Goal: Check status: Check status

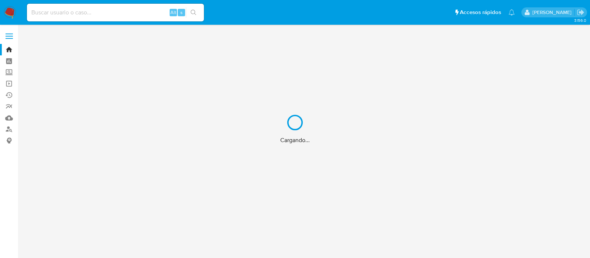
click at [58, 11] on div "Cargando..." at bounding box center [295, 129] width 590 height 258
click at [58, 15] on div "Cargando..." at bounding box center [295, 129] width 590 height 258
click at [58, 14] on div "Cargando..." at bounding box center [295, 129] width 590 height 258
click at [38, 14] on div "Cargando..." at bounding box center [295, 129] width 590 height 258
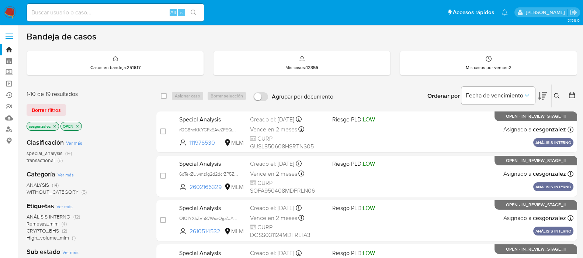
click at [37, 9] on input at bounding box center [115, 13] width 177 height 10
paste input "294571874"
type input "294571874"
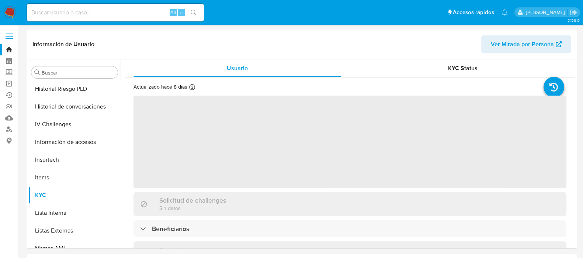
scroll to position [311, 0]
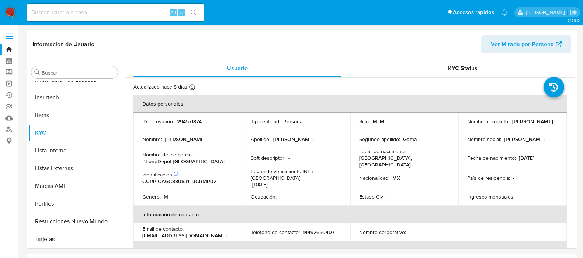
select select "10"
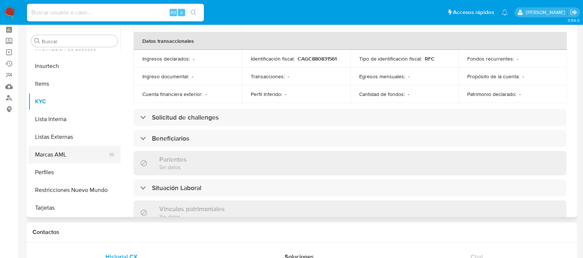
scroll to position [46, 0]
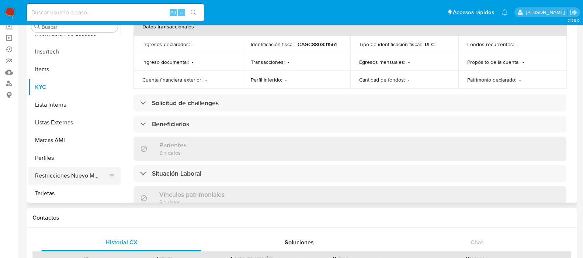
click at [70, 172] on button "Restricciones Nuevo Mundo" at bounding box center [71, 176] width 86 height 18
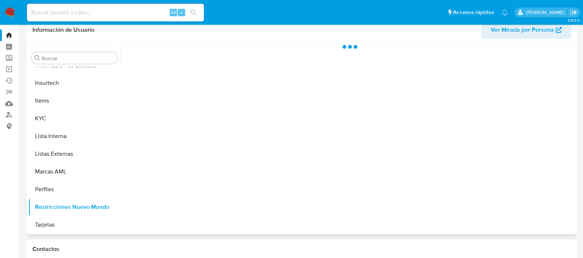
scroll to position [0, 0]
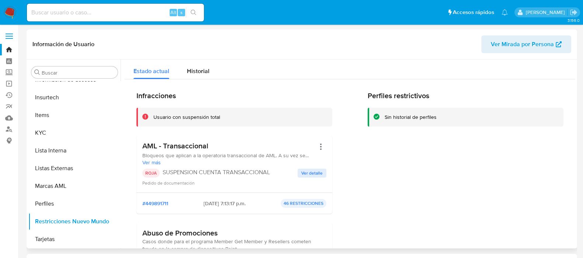
click at [314, 174] on span "Ver detalle" at bounding box center [311, 172] width 21 height 7
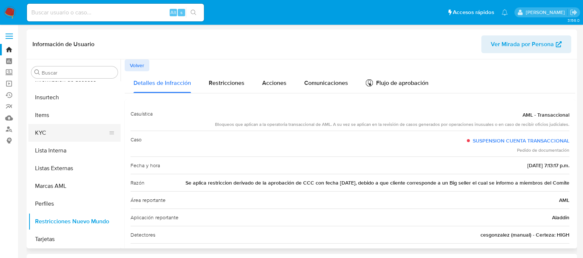
click at [55, 125] on button "KYC" at bounding box center [71, 133] width 86 height 18
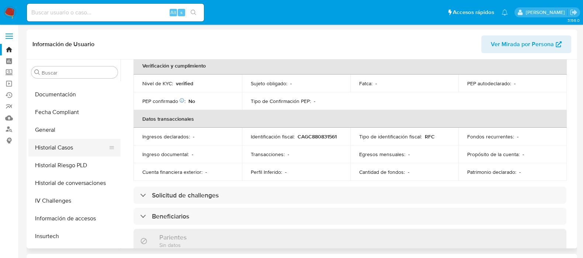
scroll to position [127, 0]
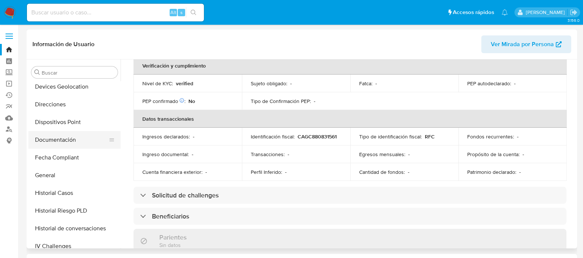
click at [61, 143] on button "Documentación" at bounding box center [71, 140] width 86 height 18
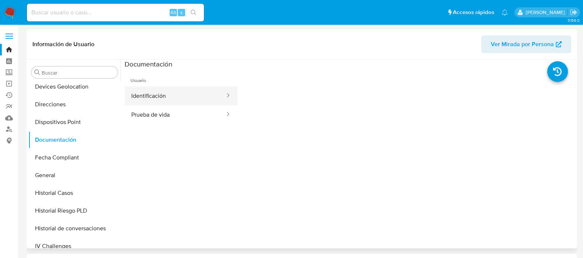
click at [144, 102] on button "Identificación" at bounding box center [175, 95] width 101 height 19
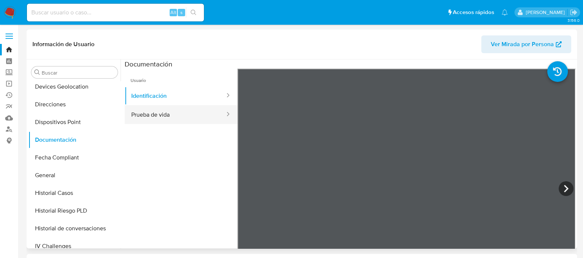
click at [157, 116] on button "Prueba de vida" at bounding box center [175, 114] width 101 height 19
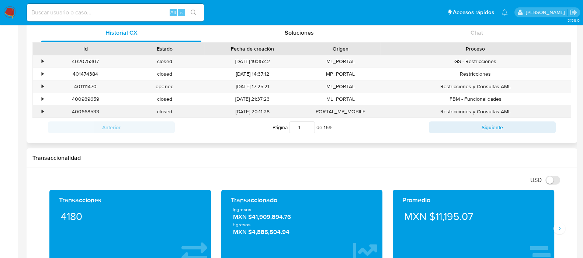
scroll to position [277, 0]
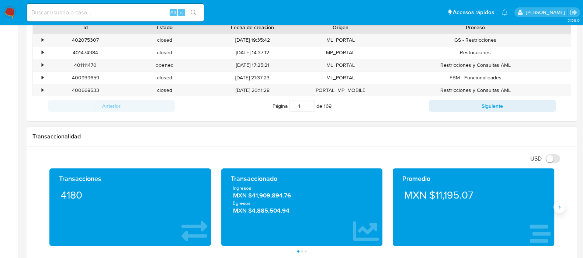
click at [559, 209] on icon "Siguiente" at bounding box center [560, 207] width 6 height 6
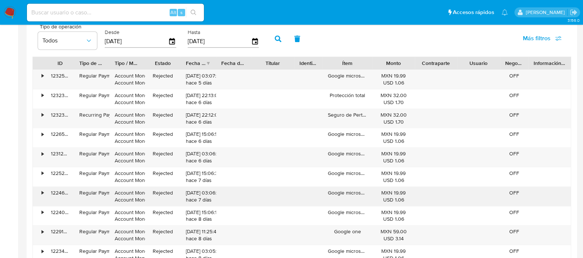
scroll to position [691, 0]
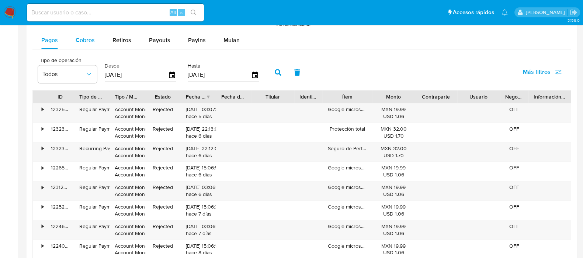
click at [81, 36] on span "Cobros" at bounding box center [85, 40] width 19 height 8
select select "10"
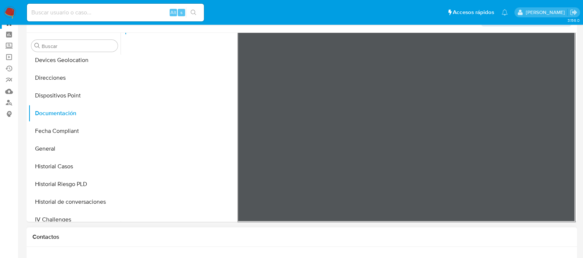
scroll to position [0, 0]
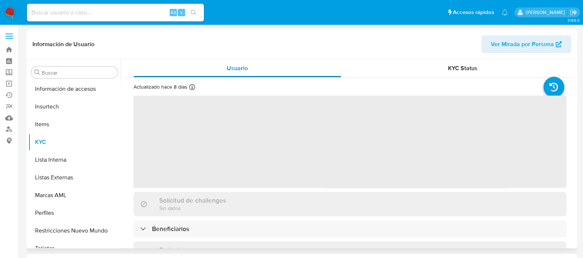
scroll to position [311, 0]
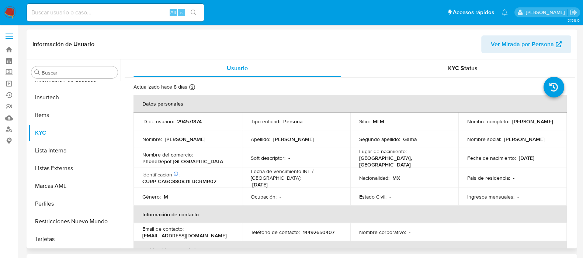
select select "10"
drag, startPoint x: 7, startPoint y: 73, endPoint x: 0, endPoint y: 70, distance: 7.8
click at [0, 70] on label "Screening" at bounding box center [44, 72] width 88 height 11
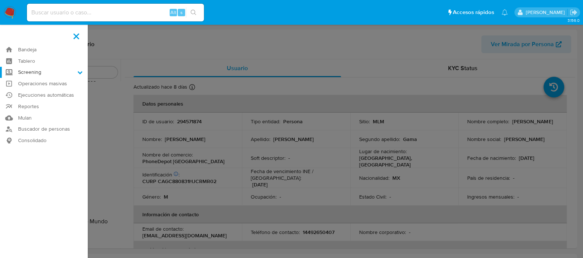
click at [0, 0] on input "Screening" at bounding box center [0, 0] width 0 height 0
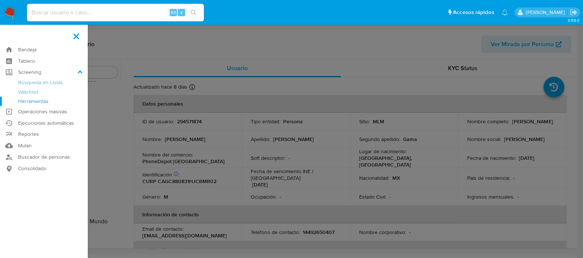
click at [34, 100] on link "Herramientas" at bounding box center [44, 101] width 88 height 9
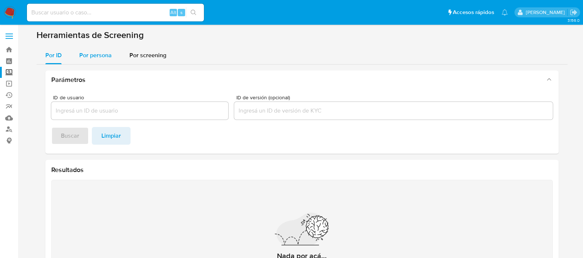
click at [84, 58] on span "Por persona" at bounding box center [95, 55] width 32 height 8
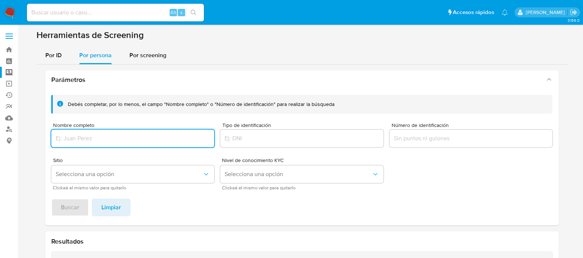
click at [114, 139] on input "Nombre completo" at bounding box center [132, 139] width 163 height 10
type input "GAON"
click at [70, 209] on span "Buscar" at bounding box center [70, 207] width 18 height 16
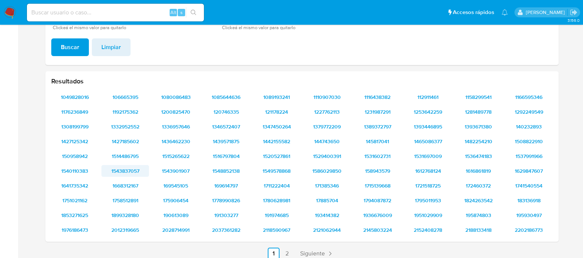
scroll to position [172, 0]
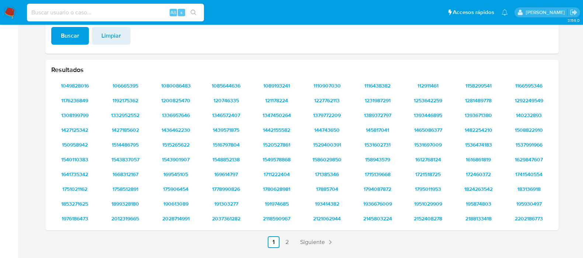
click at [78, 12] on input at bounding box center [115, 13] width 177 height 10
paste input "609389670"
type input "609389670"
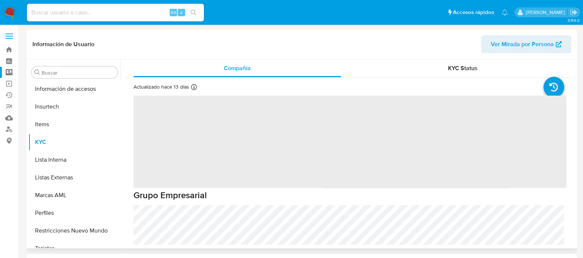
scroll to position [311, 0]
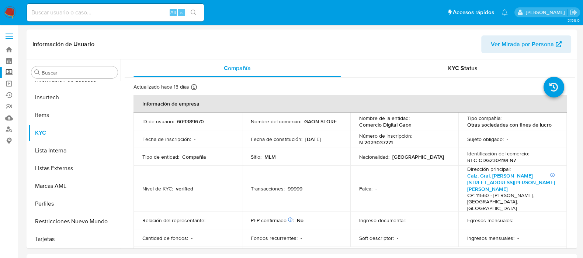
select select "10"
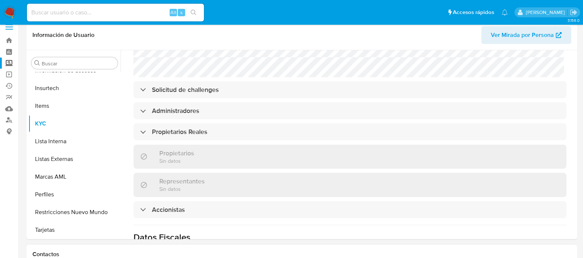
scroll to position [0, 0]
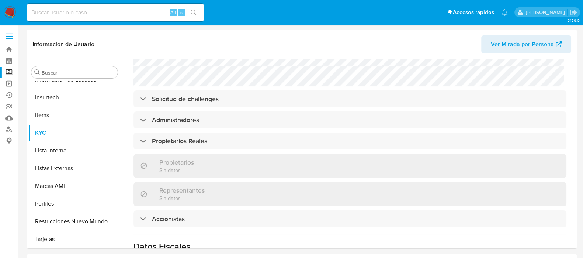
click at [13, 12] on img at bounding box center [10, 12] width 13 height 13
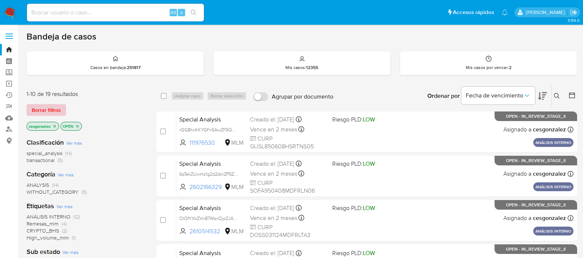
click at [53, 106] on span "Borrar filtros" at bounding box center [46, 110] width 29 height 10
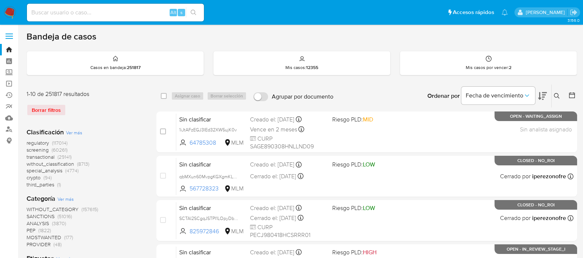
click at [554, 94] on icon at bounding box center [557, 96] width 6 height 6
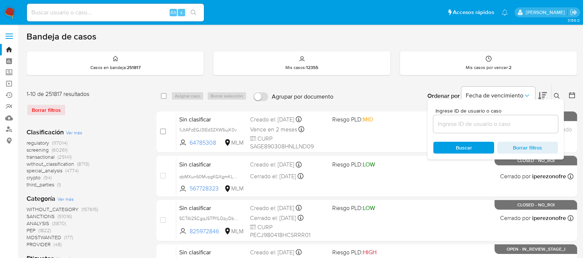
click at [460, 125] on input at bounding box center [495, 124] width 125 height 10
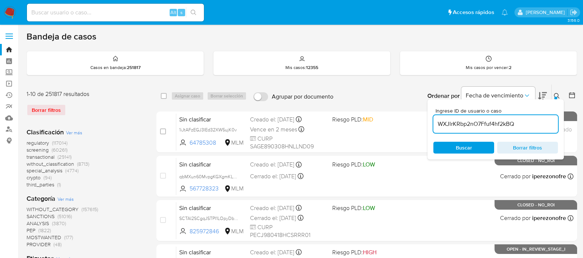
type input "WXJlrKRbp2nO7Ffuf4hf2kBQ"
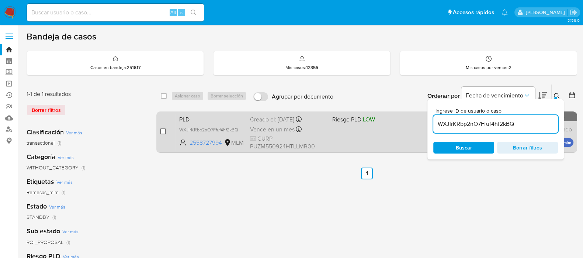
click at [162, 129] on input "checkbox" at bounding box center [163, 131] width 6 height 6
checkbox input "true"
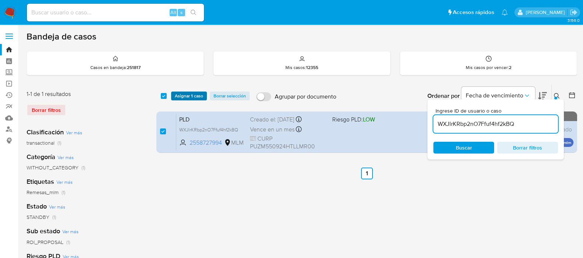
click at [183, 93] on span "Asignar 1 caso" at bounding box center [189, 95] width 28 height 7
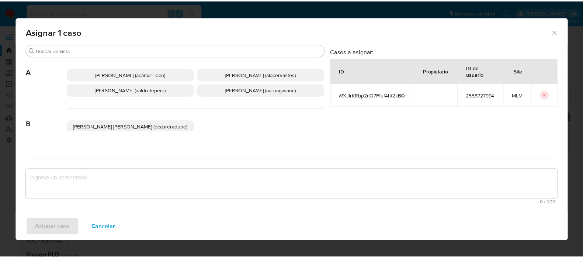
scroll to position [46, 0]
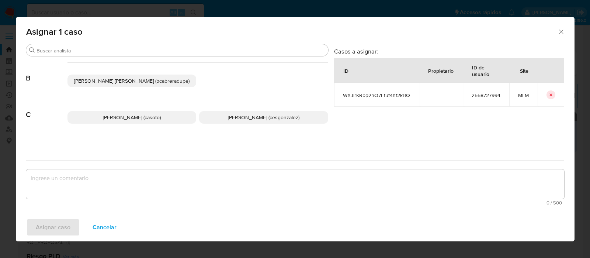
click at [251, 118] on span "Cesar Gonzalez (cesgonzalez)" at bounding box center [264, 117] width 72 height 7
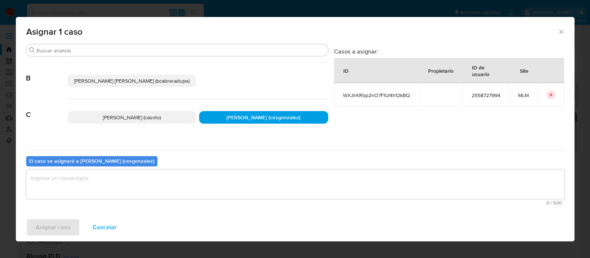
click at [146, 182] on textarea "assign-modal" at bounding box center [295, 184] width 538 height 30
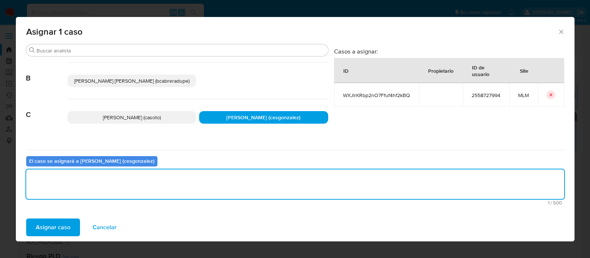
click at [61, 225] on span "Asignar caso" at bounding box center [53, 227] width 35 height 16
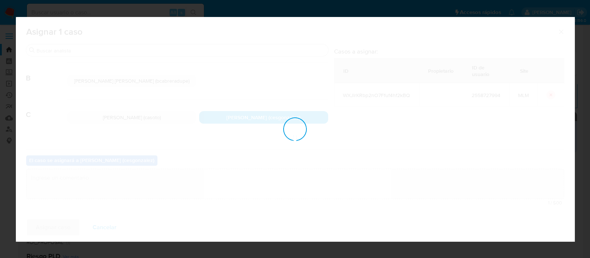
checkbox input "false"
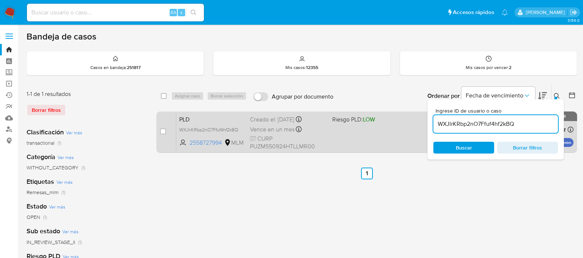
click at [360, 136] on div "PLD WXJlrKRbp2nO7Ffuf4hf2kBQ 2558727994 MLM Riesgo PLD: LOW Creado el: 12/08/20…" at bounding box center [374, 131] width 397 height 37
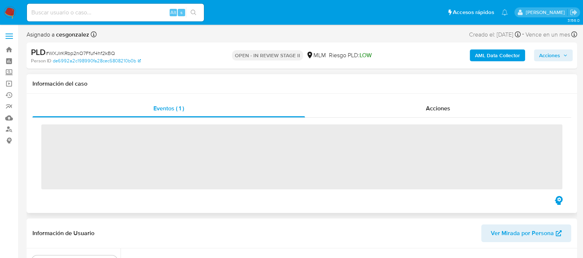
scroll to position [311, 0]
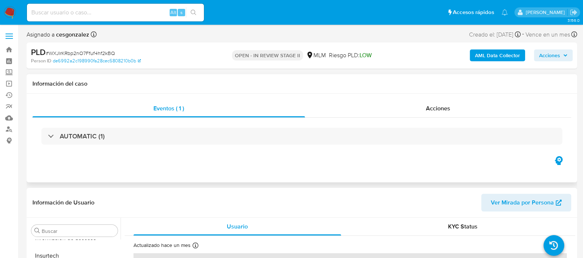
select select "10"
click at [449, 107] on span "Acciones" at bounding box center [438, 108] width 24 height 8
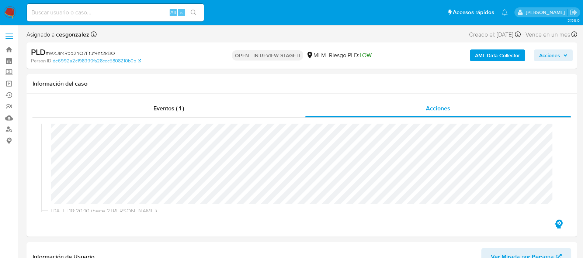
scroll to position [138, 0]
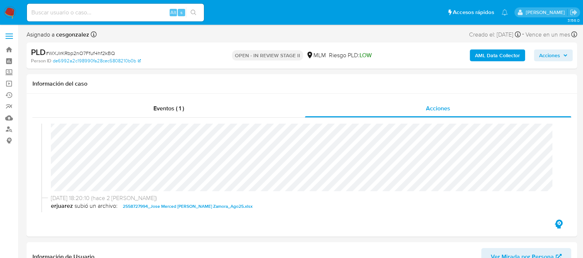
click at [550, 58] on span "Acciones" at bounding box center [549, 55] width 21 height 12
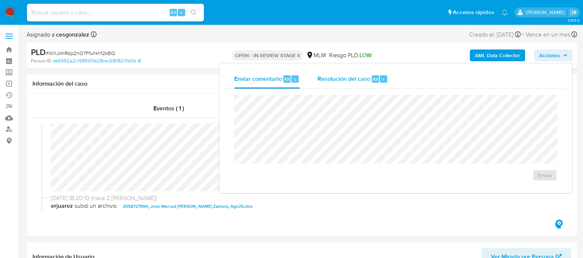
click at [372, 81] on div "Alt" at bounding box center [375, 78] width 7 height 7
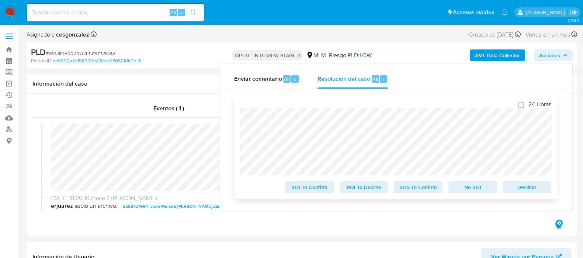
click at [523, 189] on span "Declinar" at bounding box center [527, 187] width 38 height 10
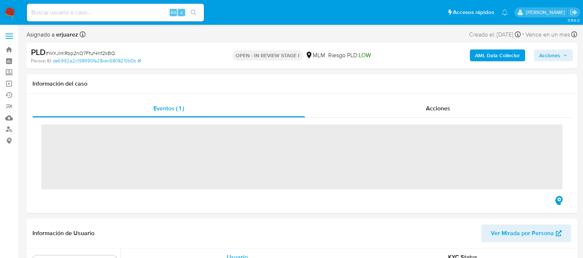
scroll to position [311, 0]
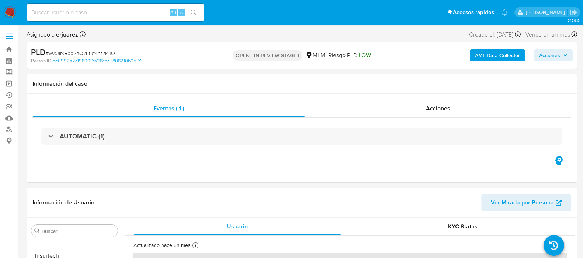
select select "10"
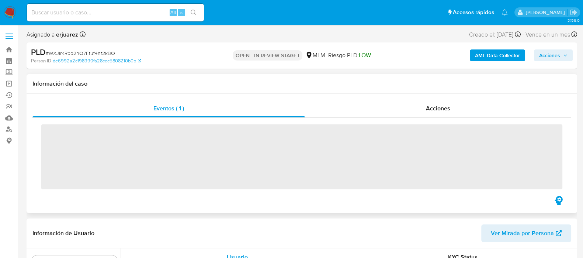
scroll to position [311, 0]
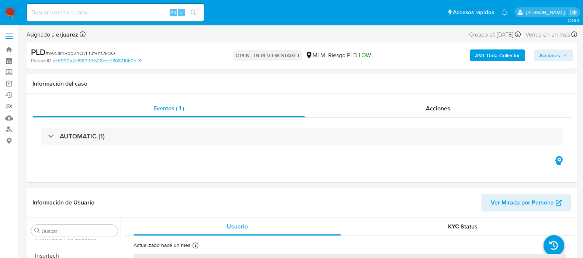
click at [9, 11] on img at bounding box center [10, 12] width 13 height 13
select select "10"
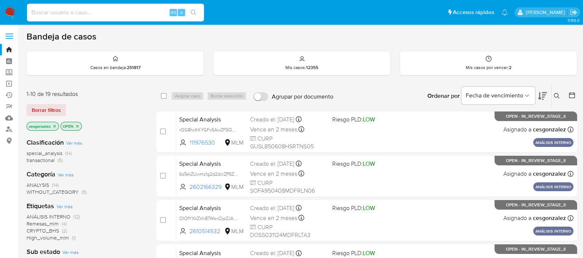
click at [93, 15] on input at bounding box center [115, 13] width 177 height 10
paste input "1015407171"
type input "1015407171"
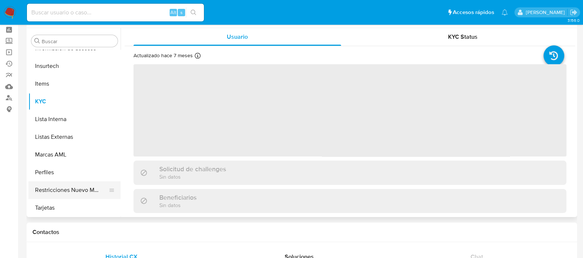
scroll to position [46, 0]
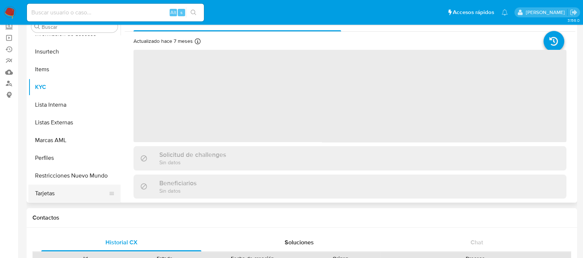
click at [63, 184] on button "Tarjetas" at bounding box center [71, 193] width 86 height 18
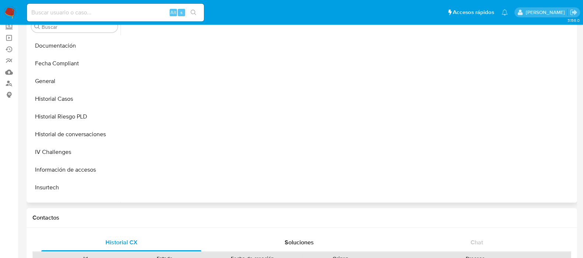
select select "10"
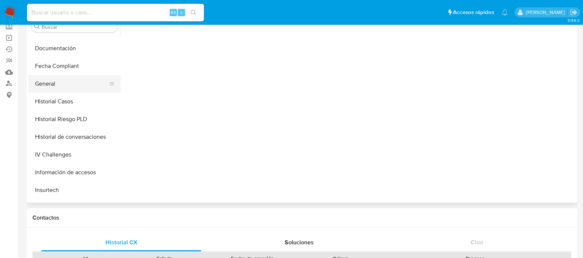
click at [64, 80] on button "General" at bounding box center [71, 84] width 86 height 18
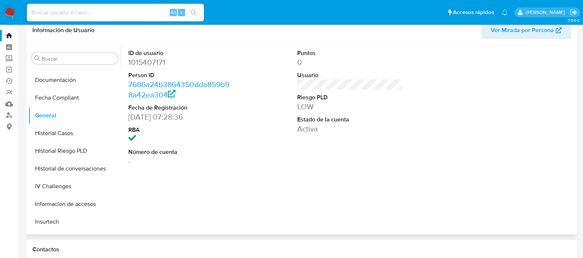
scroll to position [0, 0]
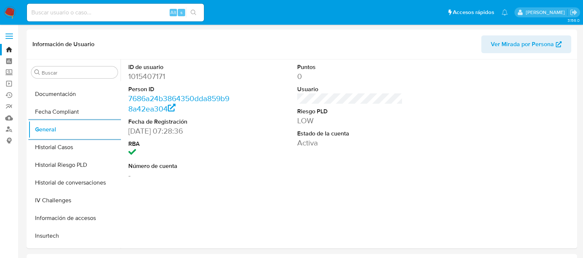
click at [72, 16] on input at bounding box center [115, 13] width 177 height 10
paste input "1940816541"
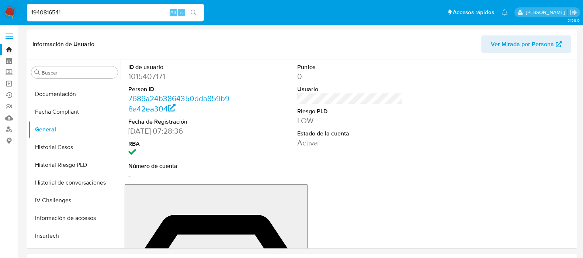
type input "1940816541"
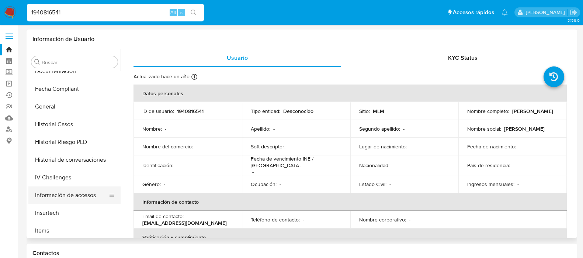
scroll to position [173, 0]
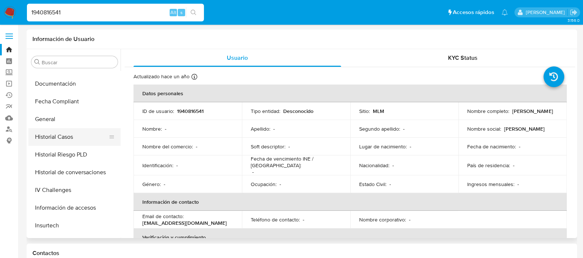
select select "10"
click at [59, 119] on button "General" at bounding box center [71, 119] width 86 height 18
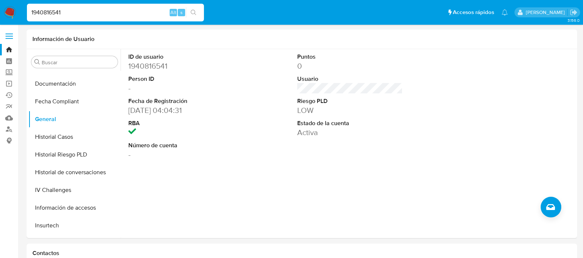
click at [101, 14] on input "1940816541" at bounding box center [115, 13] width 177 height 10
paste input "174087672"
type input "1174087672"
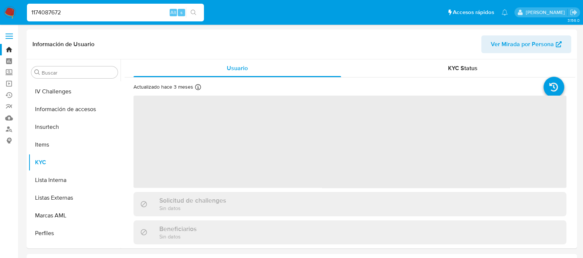
scroll to position [311, 0]
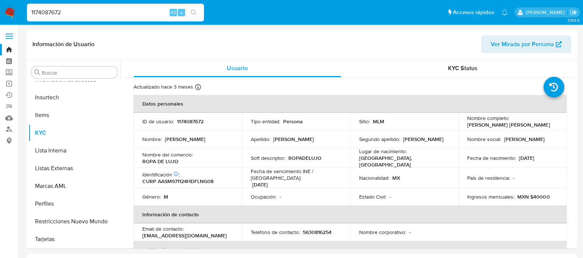
select select "10"
click at [72, 10] on input "1174087672" at bounding box center [115, 13] width 177 height 10
paste input "2196119198"
type input "2196119198"
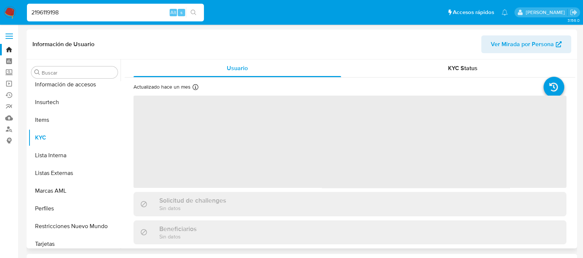
scroll to position [311, 0]
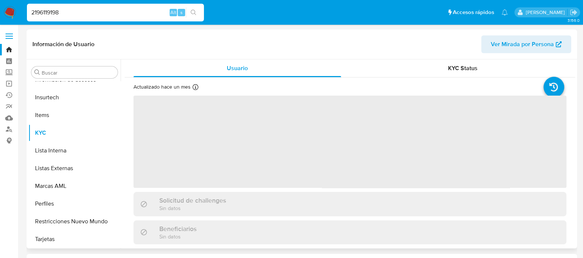
select select "10"
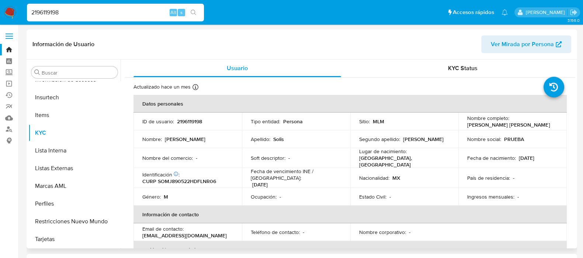
click at [59, 17] on input "2196119198" at bounding box center [115, 13] width 177 height 10
click at [59, 18] on div "2196119198 Alt s" at bounding box center [115, 13] width 177 height 18
paste input "188454094"
type input "1884540948"
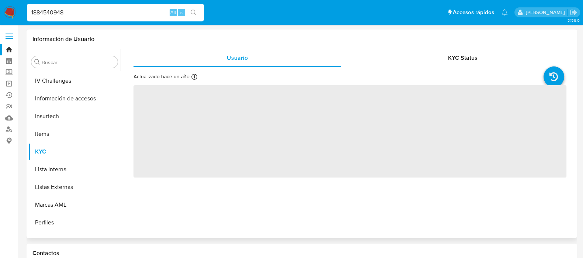
scroll to position [311, 0]
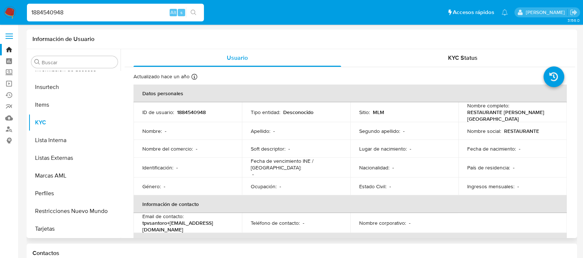
select select "10"
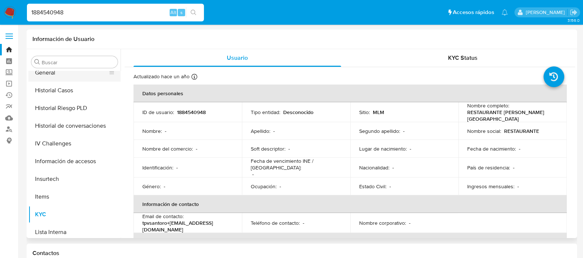
click at [52, 77] on button "General" at bounding box center [71, 73] width 86 height 18
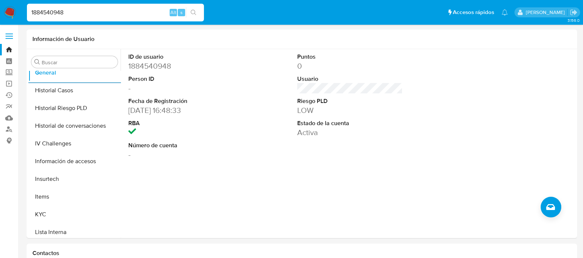
drag, startPoint x: 64, startPoint y: 24, endPoint x: 65, endPoint y: 12, distance: 11.8
click at [64, 24] on nav "Pausado Ver notificaciones 1884540948 Alt s Accesos rápidos Presiona las siguie…" at bounding box center [291, 12] width 583 height 25
click at [65, 12] on input "1884540948" at bounding box center [115, 13] width 177 height 10
paste input "2305731042"
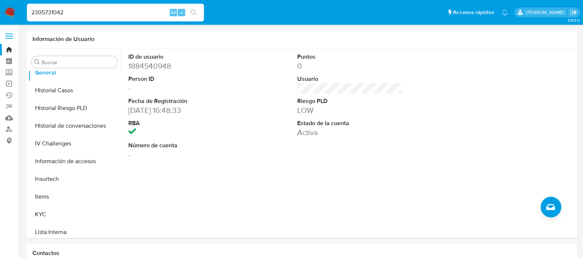
type input "2305731042"
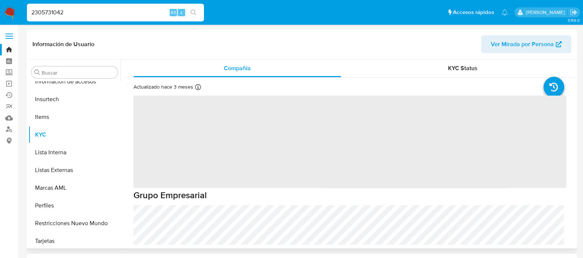
scroll to position [311, 0]
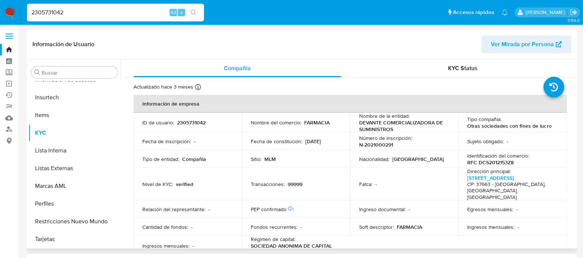
select select "10"
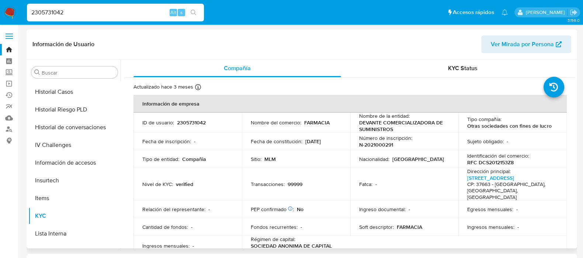
scroll to position [173, 0]
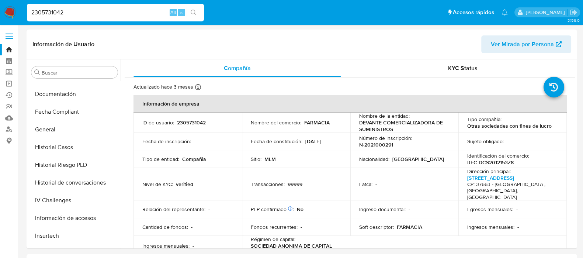
click at [64, 12] on input "2305731042" at bounding box center [115, 13] width 177 height 10
paste input "6028273"
type input "236028273"
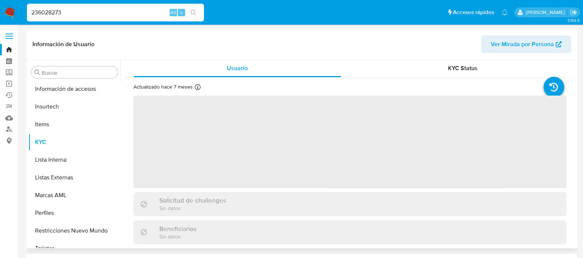
scroll to position [311, 0]
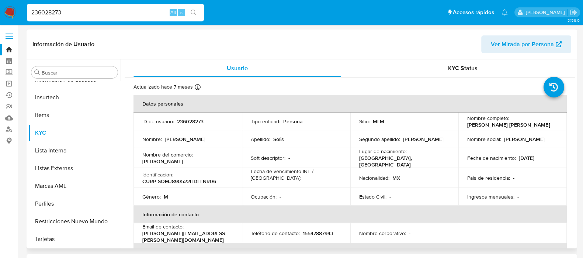
select select "10"
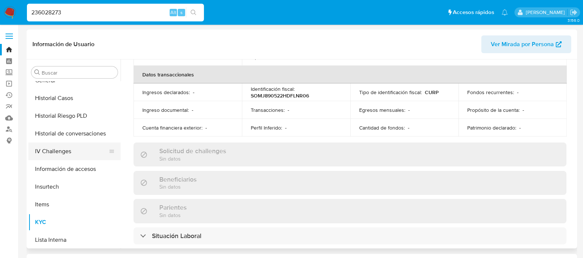
scroll to position [220, 0]
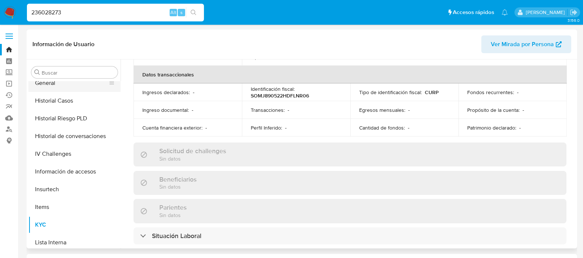
click at [53, 83] on button "General" at bounding box center [71, 83] width 86 height 18
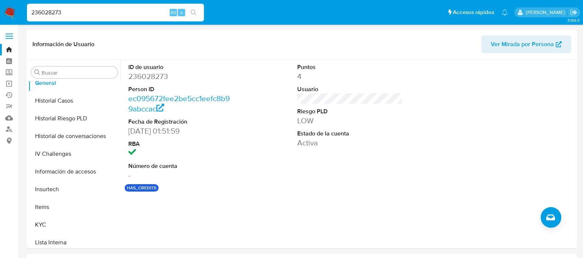
click at [75, 15] on input "236028273" at bounding box center [115, 13] width 177 height 10
paste input "052428165"
type input "2052428165"
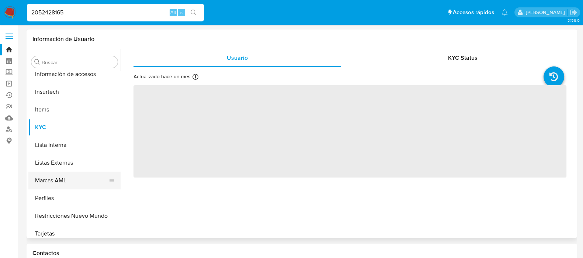
scroll to position [311, 0]
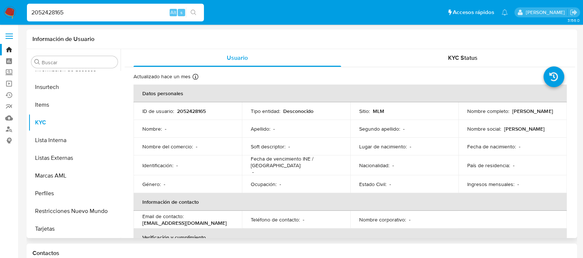
select select "10"
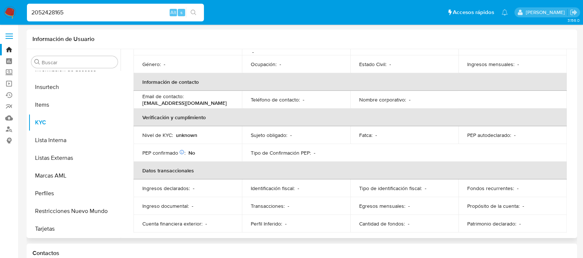
scroll to position [124, 0]
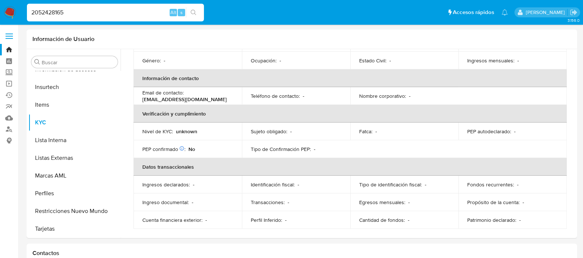
click at [41, 10] on input "2052428165" at bounding box center [115, 13] width 177 height 10
paste input "1498403918"
type input "1498403918"
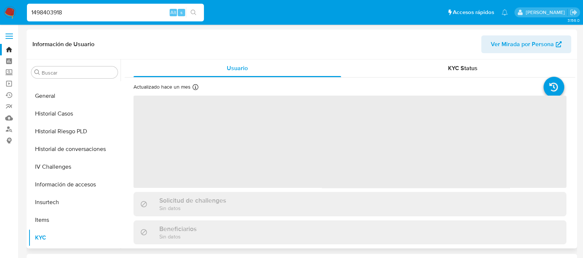
scroll to position [311, 0]
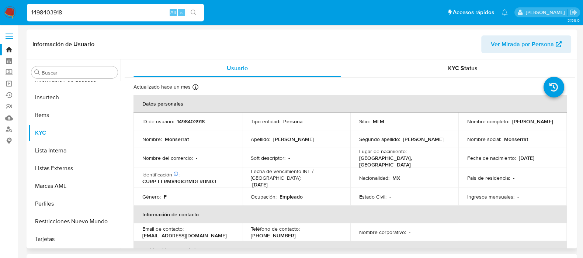
select select "10"
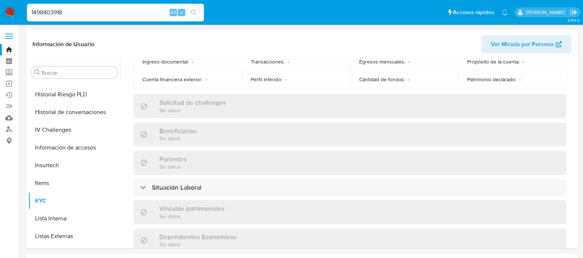
scroll to position [127, 0]
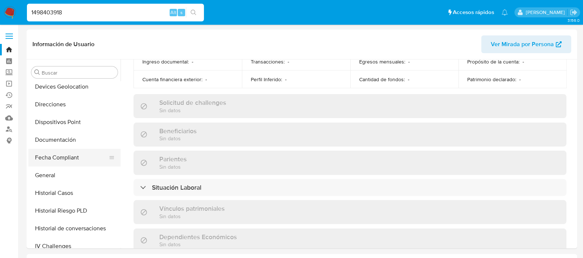
click at [59, 164] on button "Fecha Compliant" at bounding box center [71, 158] width 86 height 18
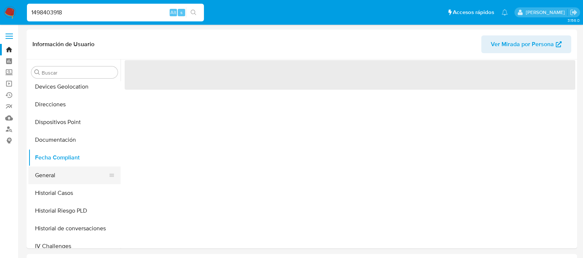
scroll to position [0, 0]
click at [57, 170] on button "General" at bounding box center [71, 175] width 86 height 18
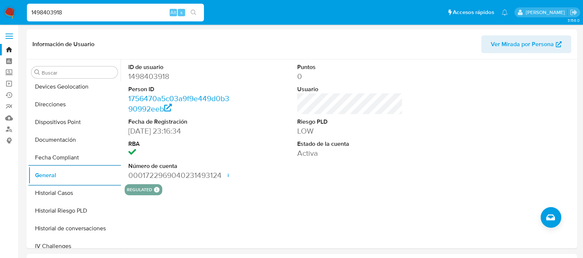
click at [65, 13] on input "1498403918" at bounding box center [115, 13] width 177 height 10
paste input "87574112"
type input "1875741128"
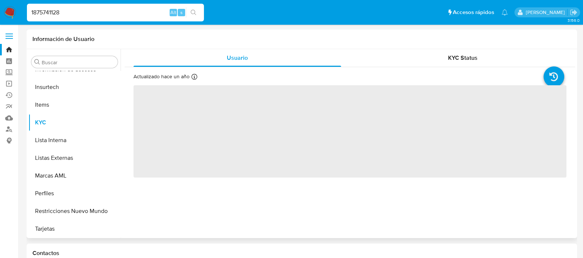
scroll to position [311, 0]
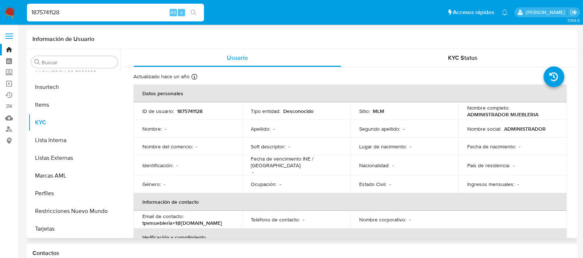
select select "10"
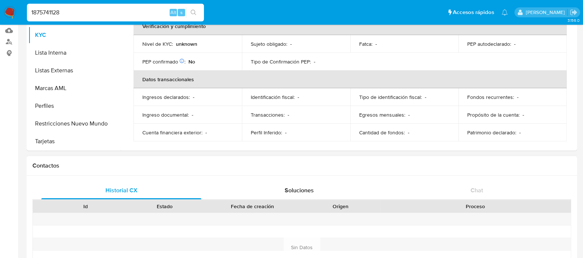
scroll to position [0, 0]
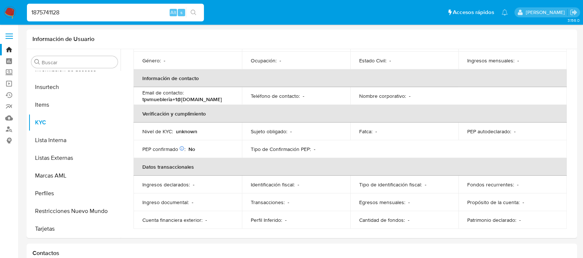
click at [79, 10] on input "1875741128" at bounding box center [115, 13] width 177 height 10
paste input "124083390"
type input "1124083390"
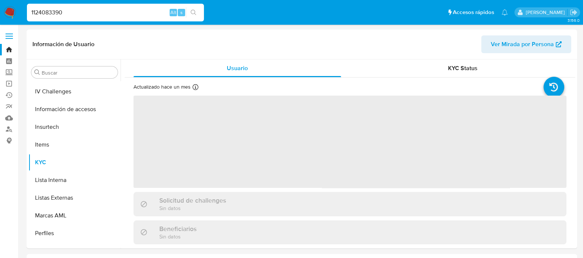
scroll to position [311, 0]
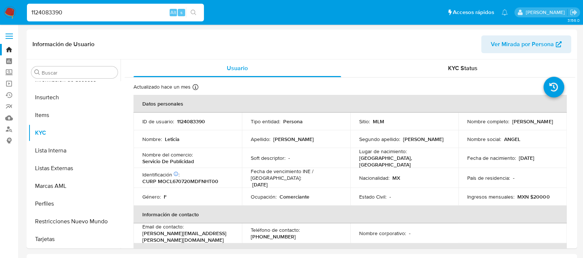
select select "10"
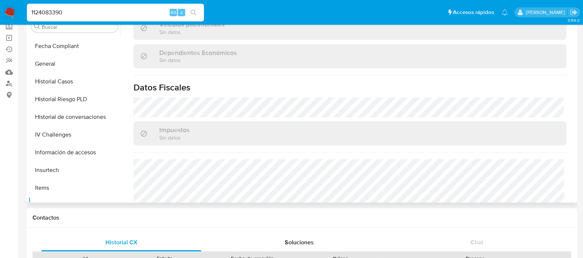
scroll to position [173, 0]
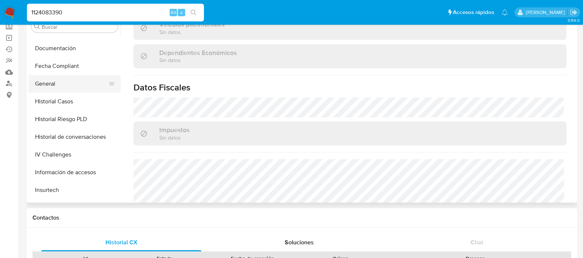
click at [51, 79] on button "General" at bounding box center [71, 84] width 86 height 18
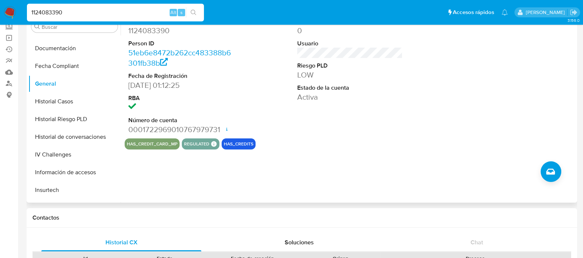
scroll to position [0, 0]
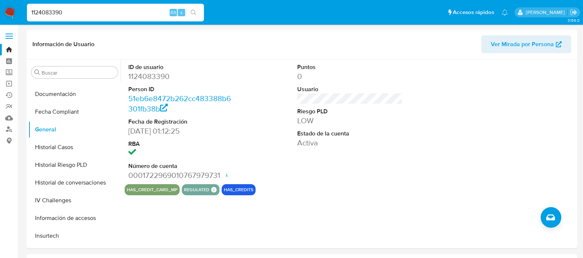
click at [58, 13] on input "1124083390" at bounding box center [115, 13] width 177 height 10
paste input "2286630179"
type input "2286630179"
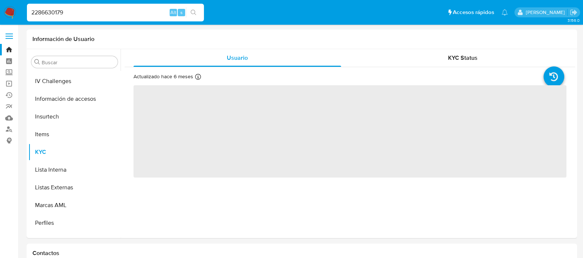
scroll to position [311, 0]
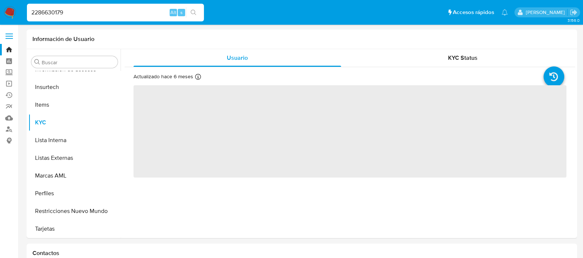
select select "10"
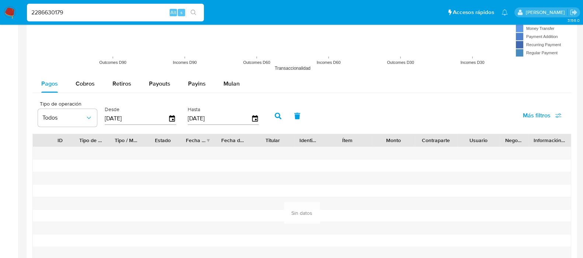
scroll to position [599, 0]
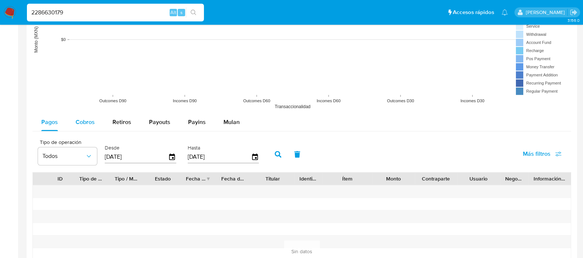
click at [92, 124] on span "Cobros" at bounding box center [85, 122] width 19 height 8
select select "10"
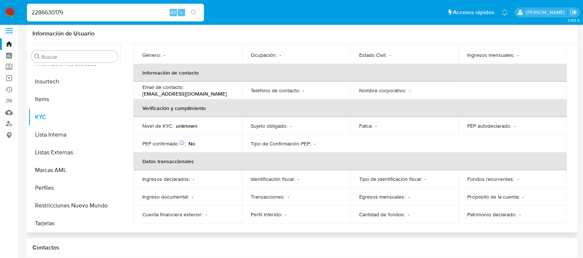
scroll to position [0, 0]
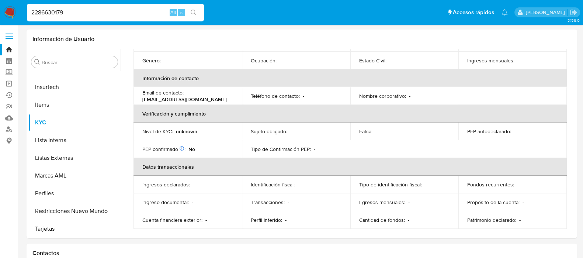
click at [10, 10] on img at bounding box center [10, 12] width 13 height 13
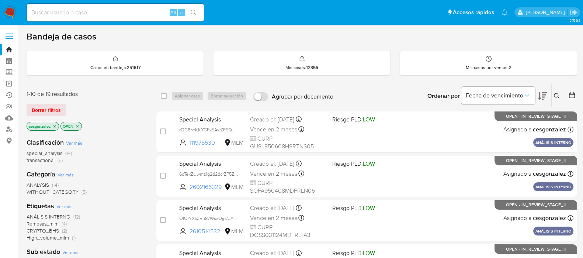
click at [80, 12] on input at bounding box center [115, 13] width 177 height 10
paste input "294571874"
type input "294571874"
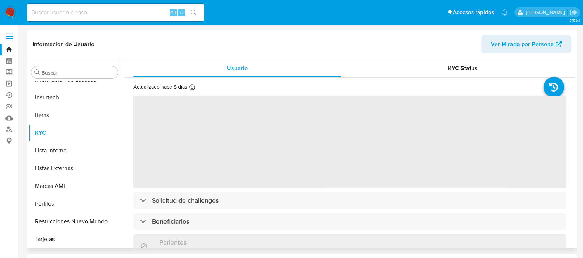
scroll to position [311, 0]
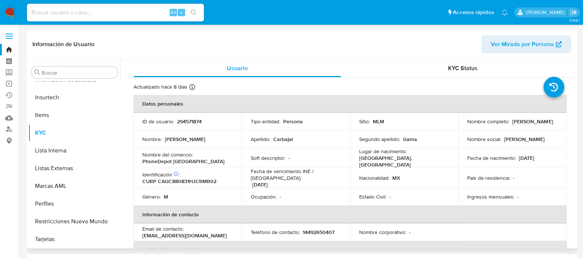
select select "10"
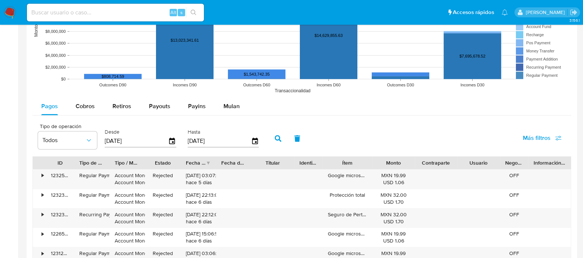
scroll to position [691, 0]
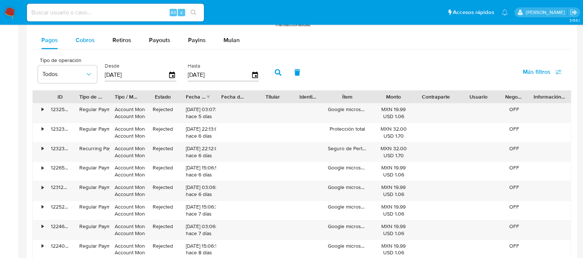
click at [84, 42] on span "Cobros" at bounding box center [85, 40] width 19 height 8
select select "10"
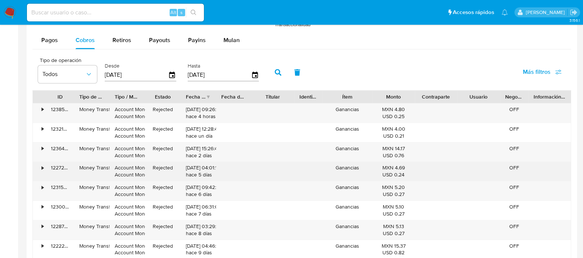
scroll to position [830, 0]
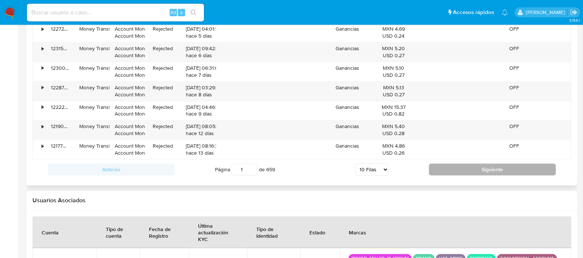
click at [457, 167] on button "Siguiente" at bounding box center [492, 169] width 127 height 12
type input "2"
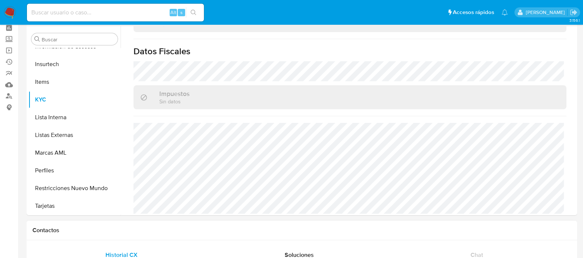
scroll to position [0, 0]
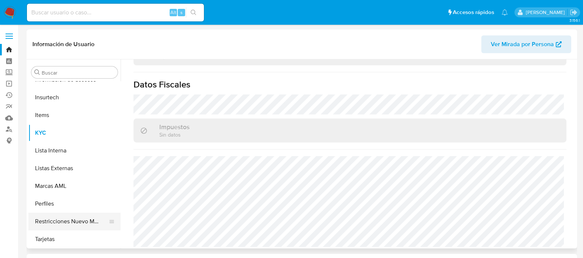
click at [82, 220] on button "Restricciones Nuevo Mundo" at bounding box center [71, 222] width 86 height 18
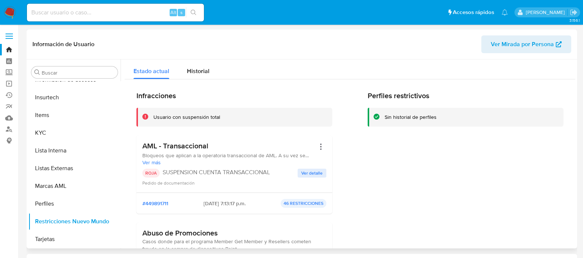
click at [320, 176] on span "Ver detalle" at bounding box center [311, 172] width 21 height 7
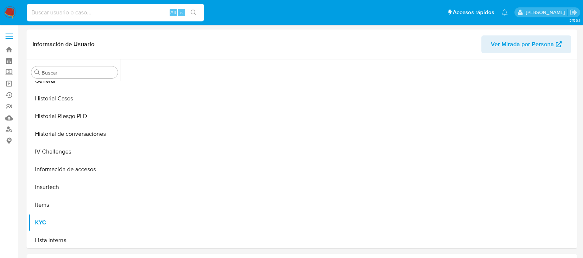
click at [55, 11] on input at bounding box center [115, 13] width 177 height 10
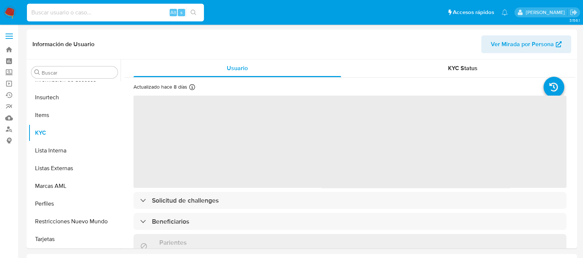
paste input "42395797"
type input "42395797"
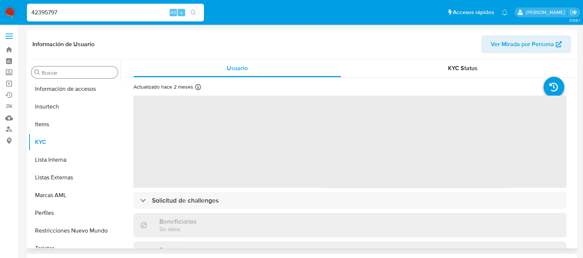
scroll to position [311, 0]
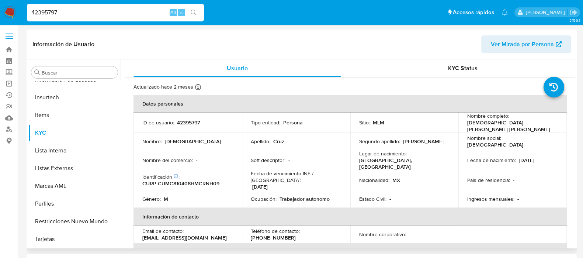
select select "10"
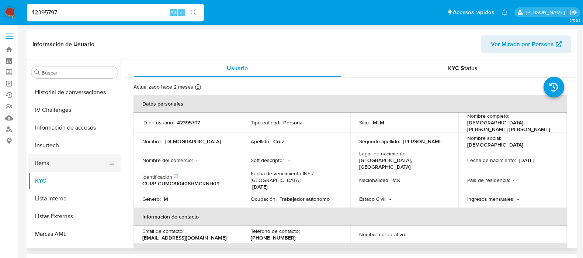
scroll to position [220, 0]
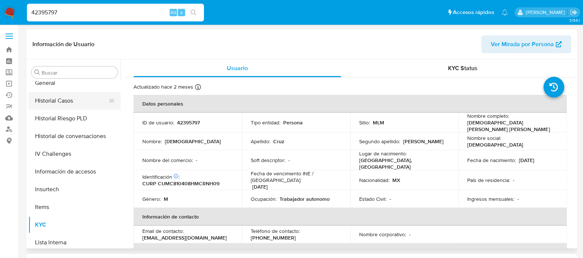
click at [68, 100] on button "Historial Casos" at bounding box center [71, 101] width 86 height 18
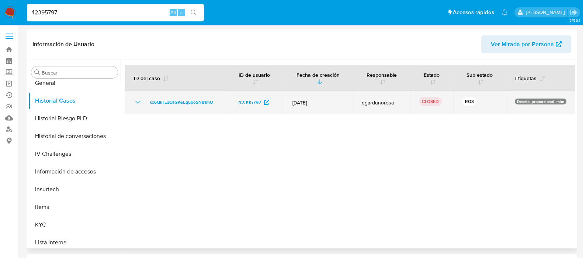
click at [140, 103] on icon "Mostrar/Ocultar" at bounding box center [138, 102] width 9 height 9
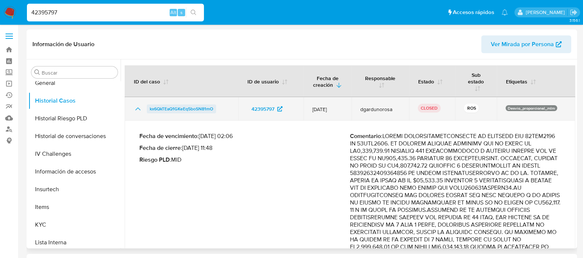
click at [196, 108] on span "kx6QkTEaQ1GKeEq5boSN81mO" at bounding box center [181, 108] width 63 height 9
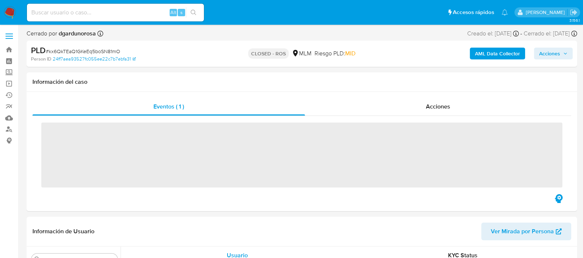
scroll to position [311, 0]
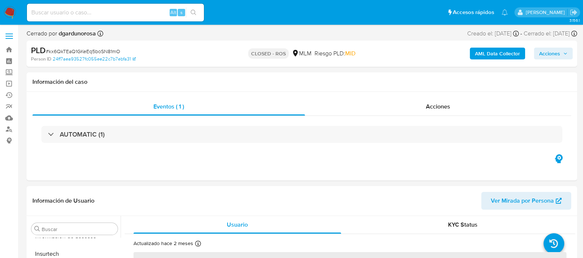
select select "10"
click at [431, 109] on span "Acciones" at bounding box center [438, 106] width 24 height 8
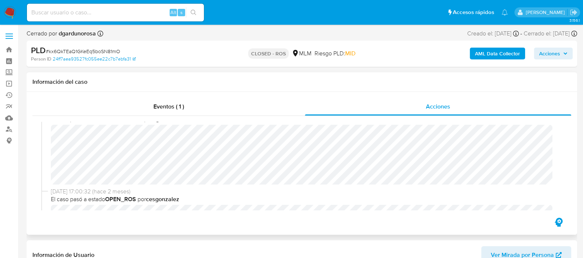
scroll to position [0, 0]
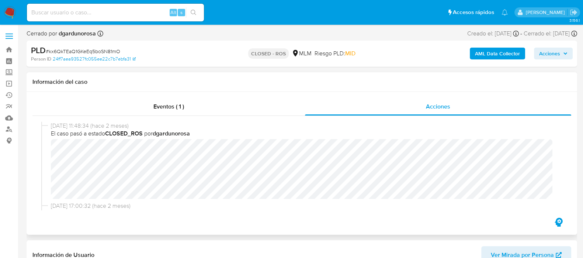
click at [538, 125] on span "[DATE] 11:48:34 (hace 2 meses)" at bounding box center [305, 126] width 509 height 8
click at [360, 206] on span "[DATE] 17:00:32 (hace 2 meses)" at bounding box center [305, 206] width 509 height 8
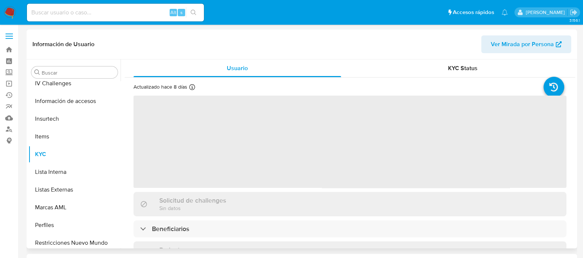
scroll to position [311, 0]
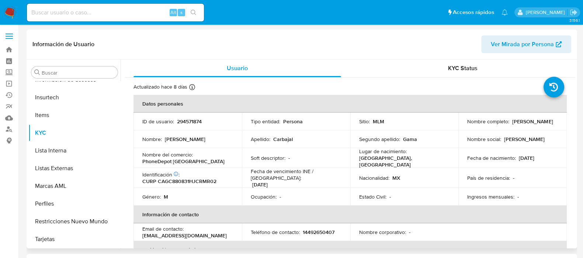
select select "10"
click at [8, 12] on img at bounding box center [10, 12] width 13 height 13
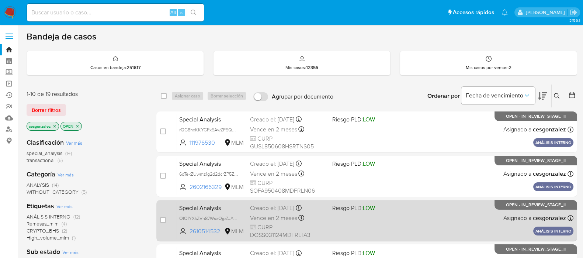
click at [395, 229] on div "Special Analysis OIOfYXkZVn87WsxOjpZJAQzu 2610514532 MLM Riesgo PLD: LOW Creado…" at bounding box center [374, 220] width 397 height 37
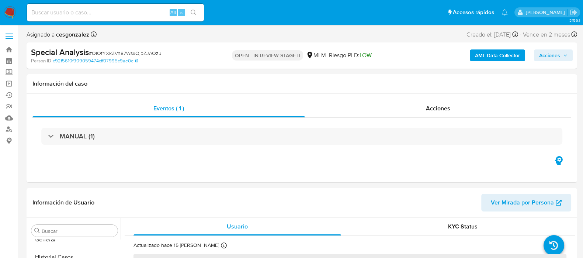
scroll to position [311, 0]
select select "10"
